Goal: Check status: Check status

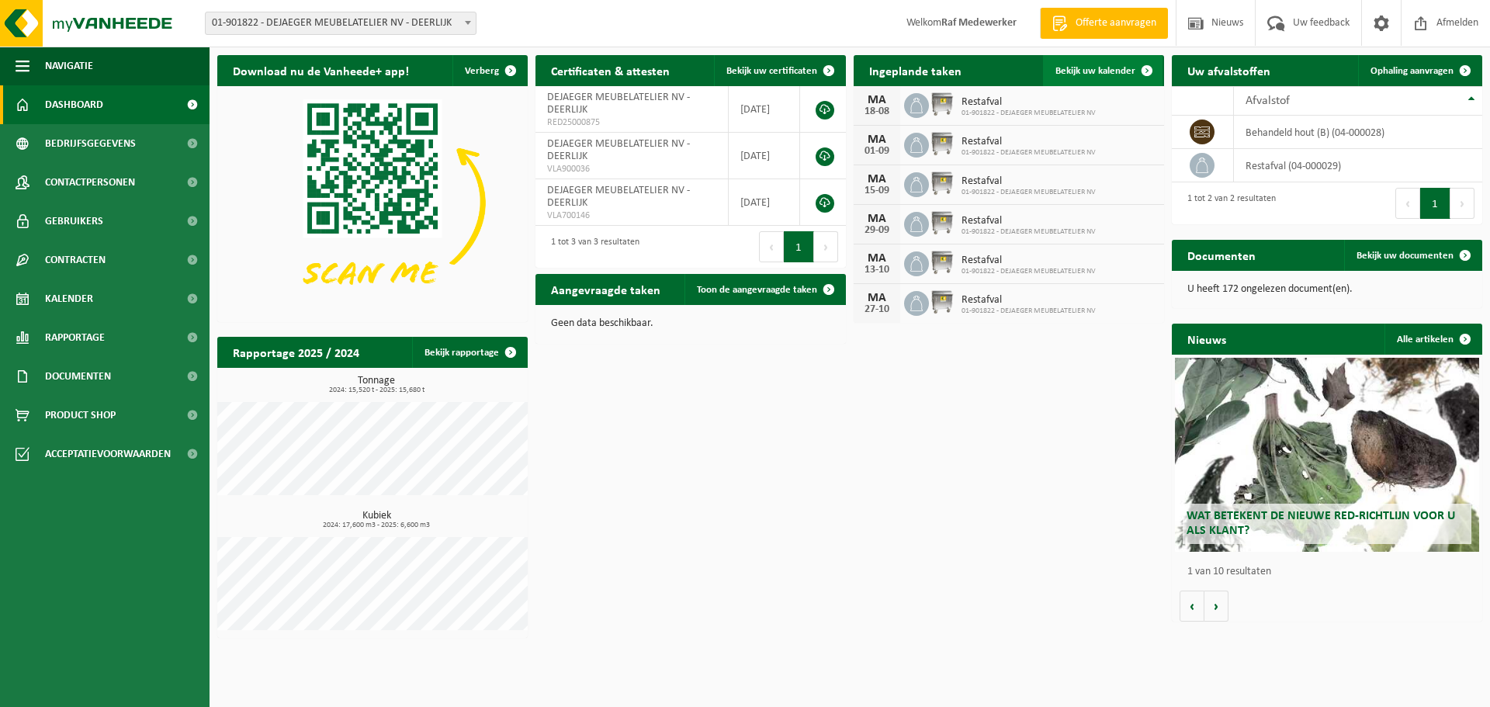
click at [1104, 73] on span "Bekijk uw kalender" at bounding box center [1096, 71] width 80 height 10
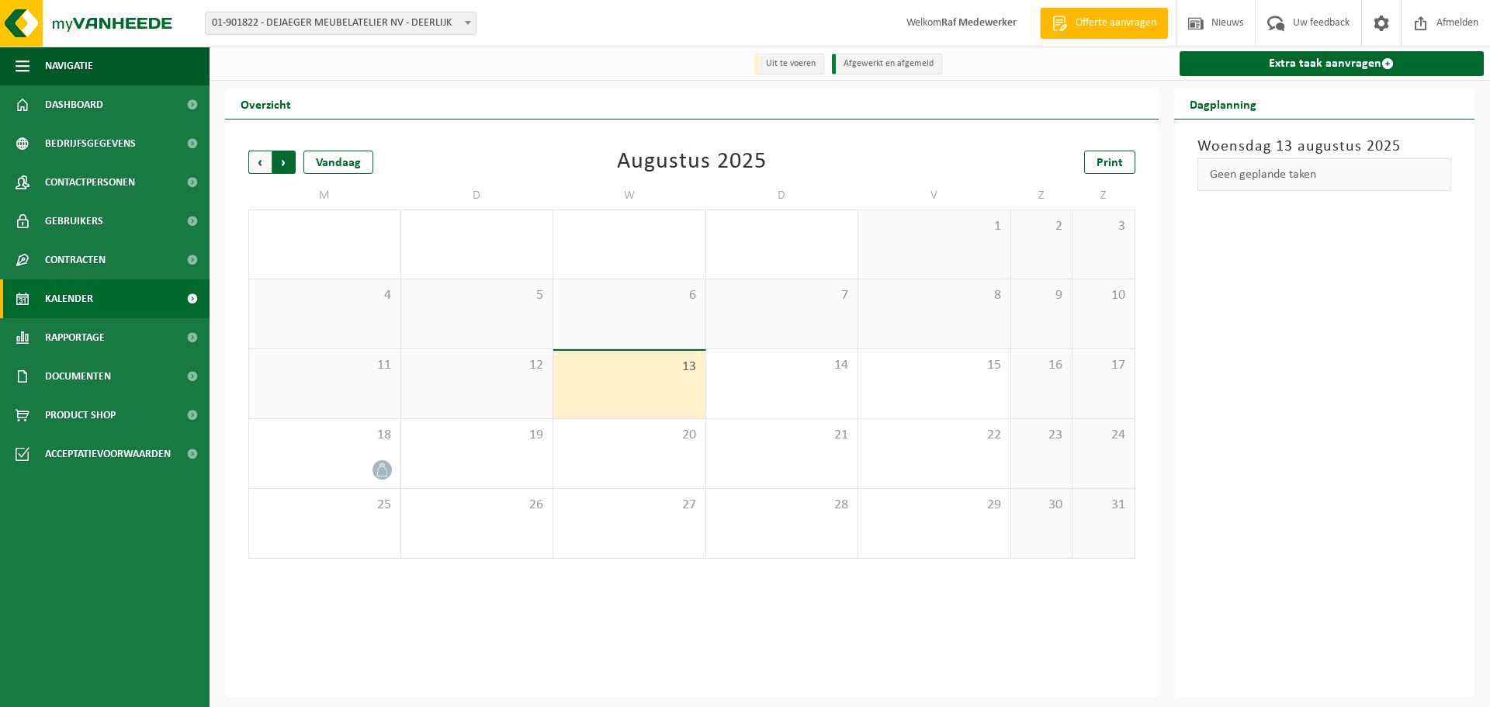
click at [259, 165] on span "Vorige" at bounding box center [259, 162] width 23 height 23
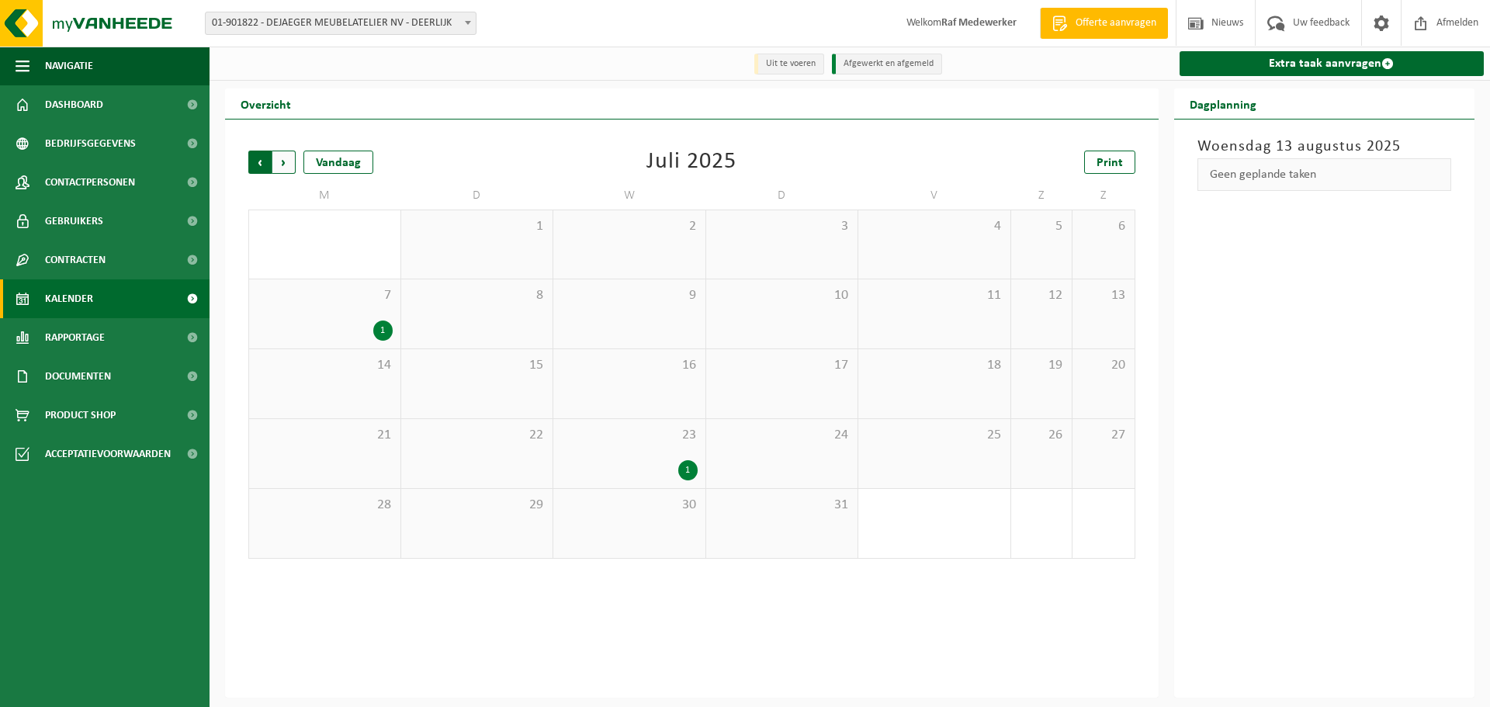
click at [286, 165] on span "Volgende" at bounding box center [283, 162] width 23 height 23
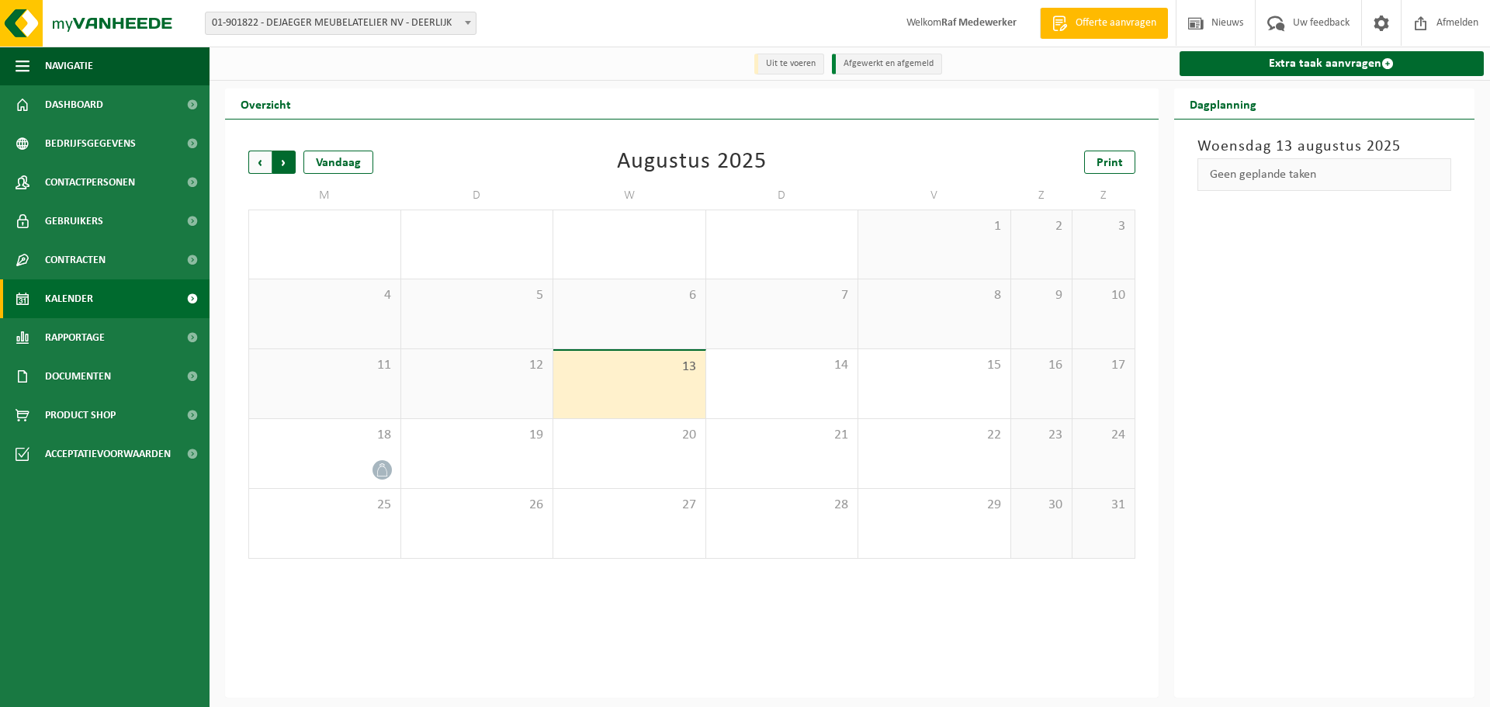
click at [267, 166] on span "Vorige" at bounding box center [259, 162] width 23 height 23
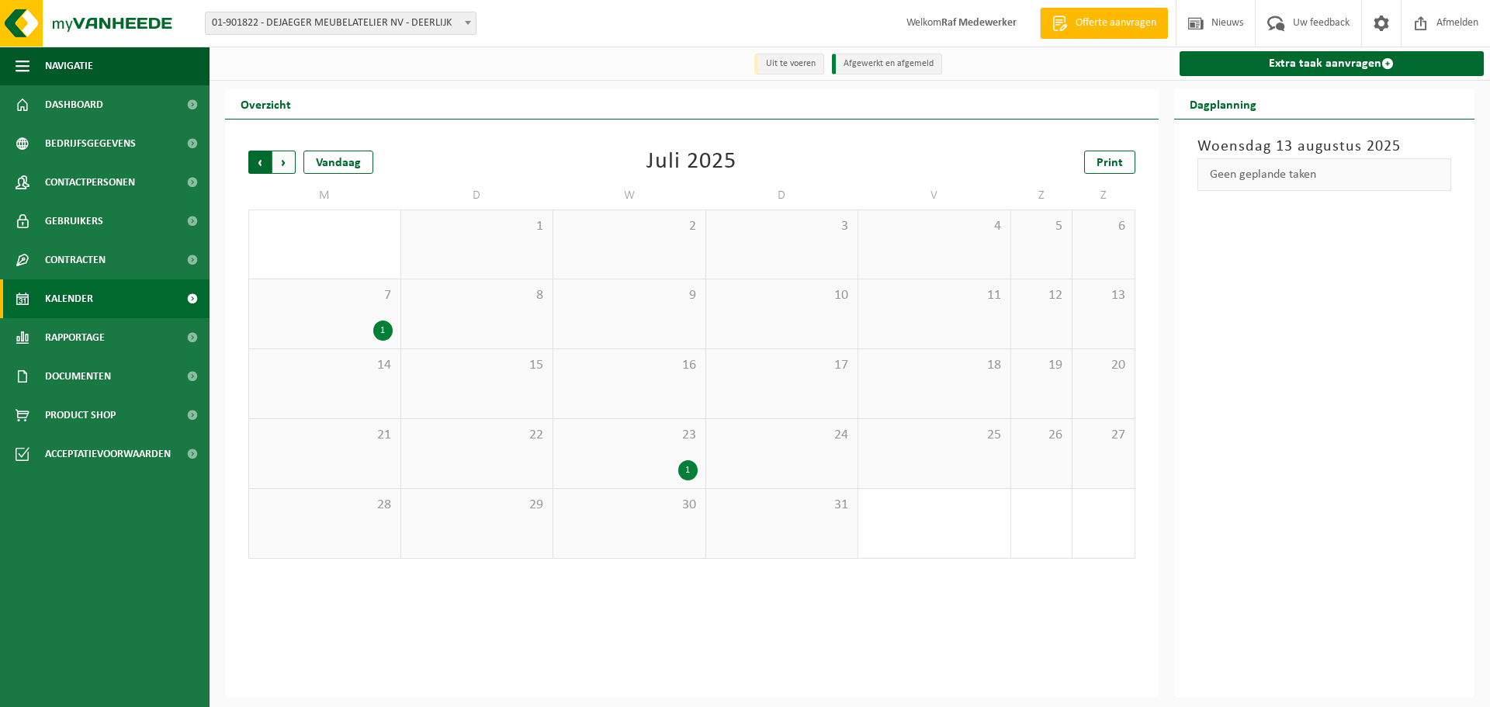
click at [284, 165] on span "Volgende" at bounding box center [283, 162] width 23 height 23
